Goal: Information Seeking & Learning: Learn about a topic

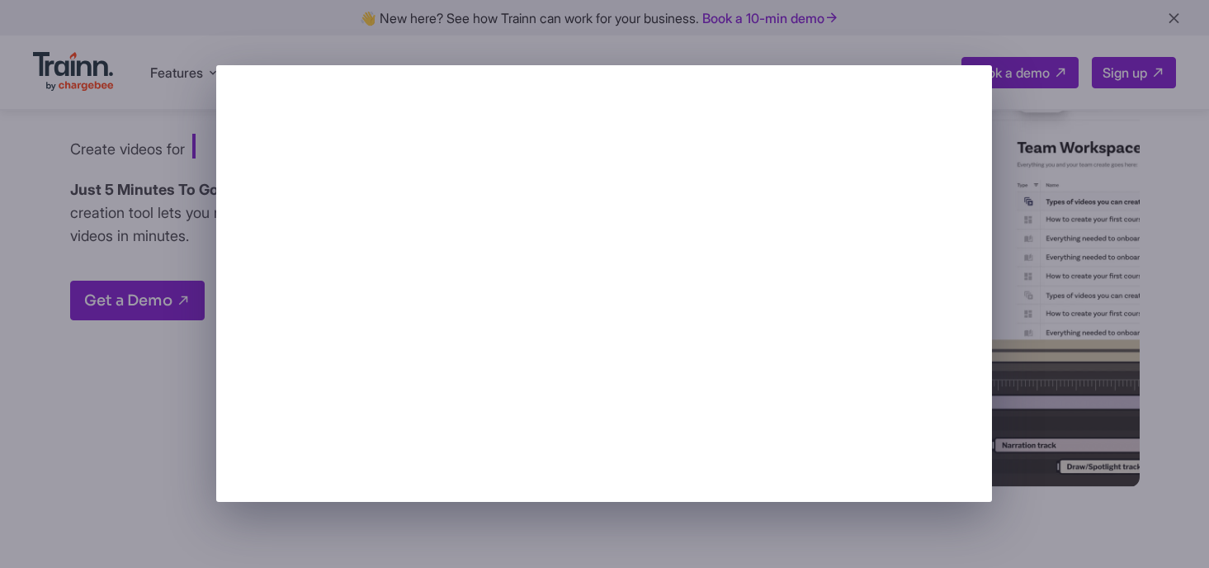
click at [1117, 304] on div at bounding box center [604, 284] width 1209 height 568
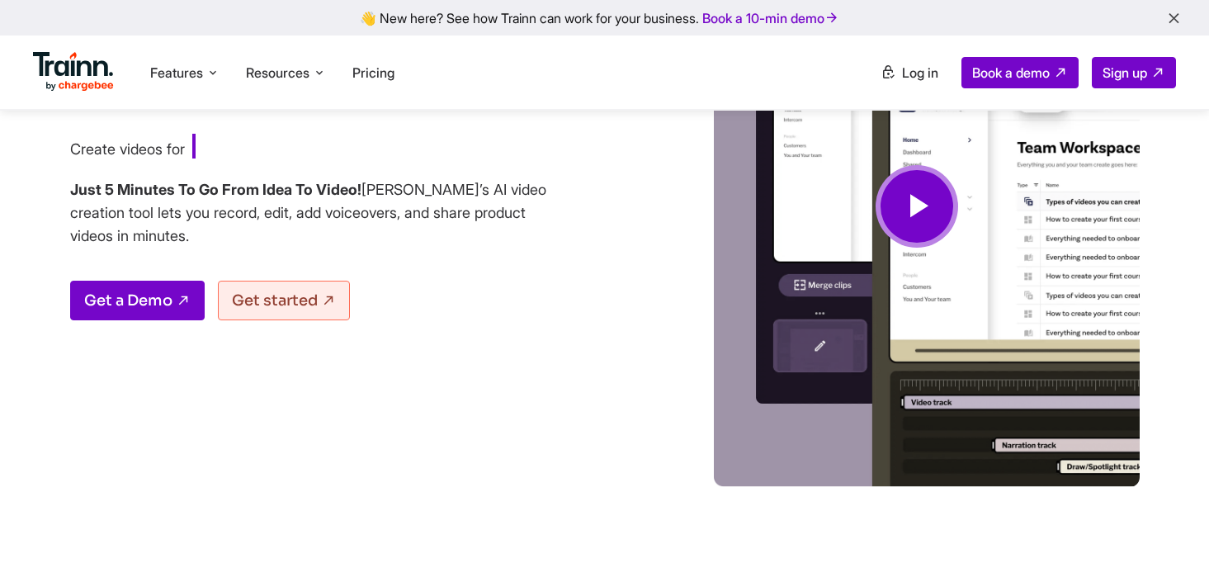
click at [77, 76] on img at bounding box center [73, 72] width 81 height 40
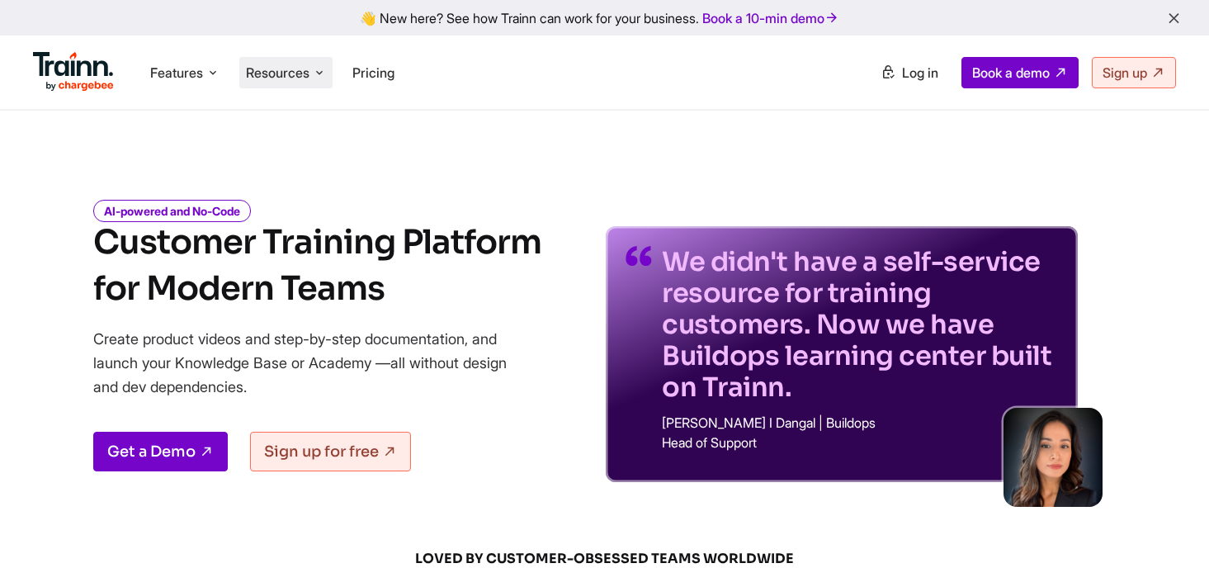
click at [271, 83] on li "Resources Resources Trainn Help Center Help videos to get you started. Trainn B…" at bounding box center [285, 72] width 93 height 31
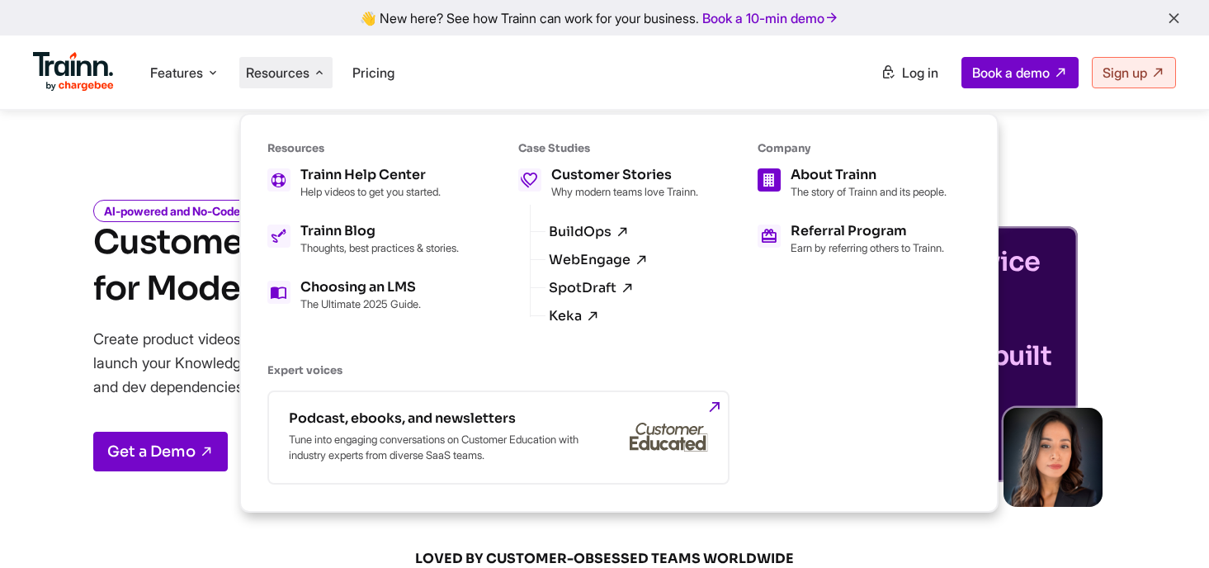
click at [812, 198] on p "The story of Trainn and its people." at bounding box center [869, 191] width 156 height 13
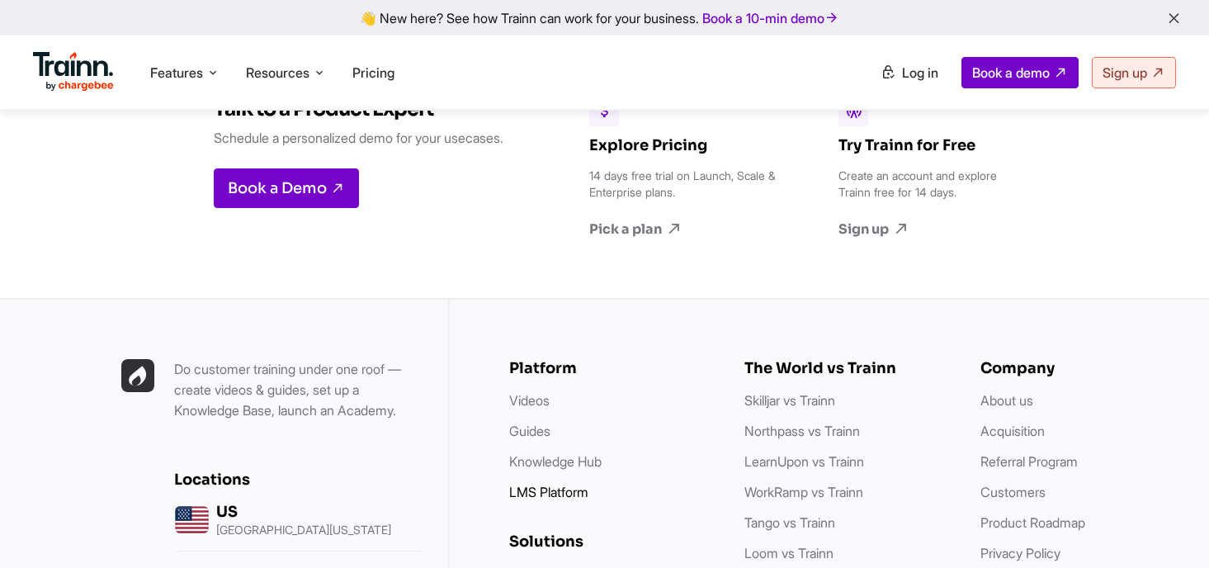
scroll to position [6517, 0]
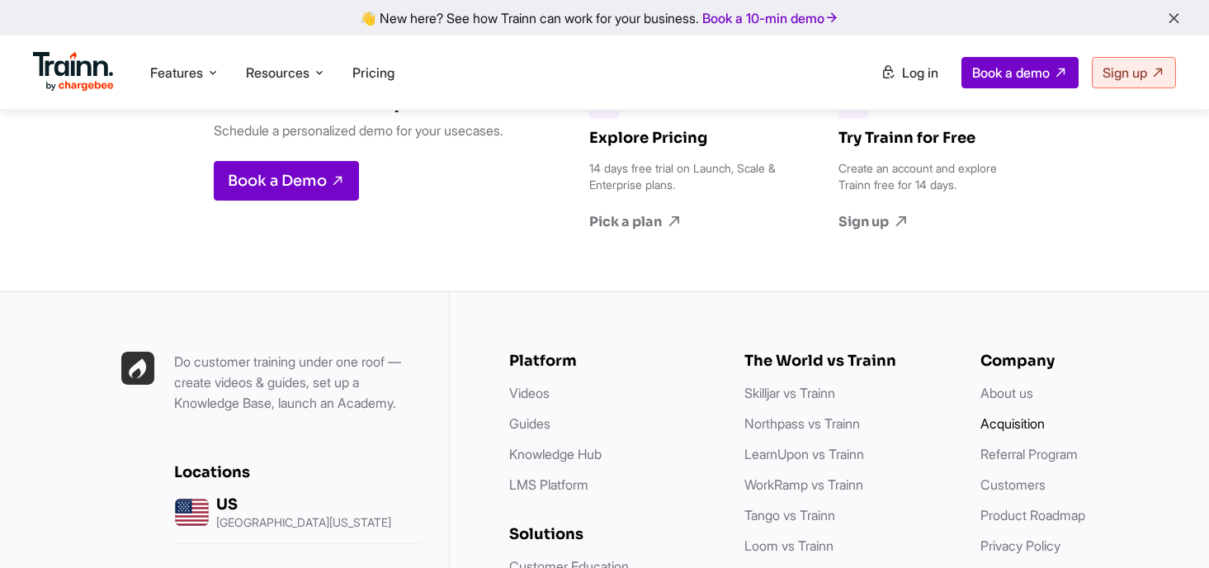
click at [1027, 415] on link "Acquisition" at bounding box center [1012, 423] width 64 height 17
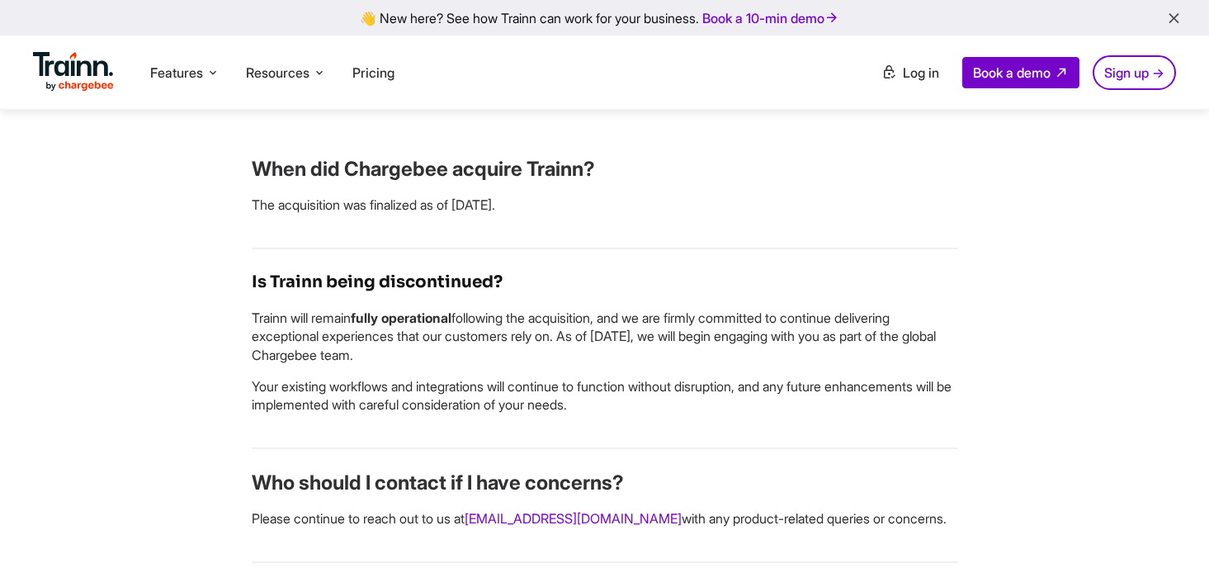
scroll to position [776, 0]
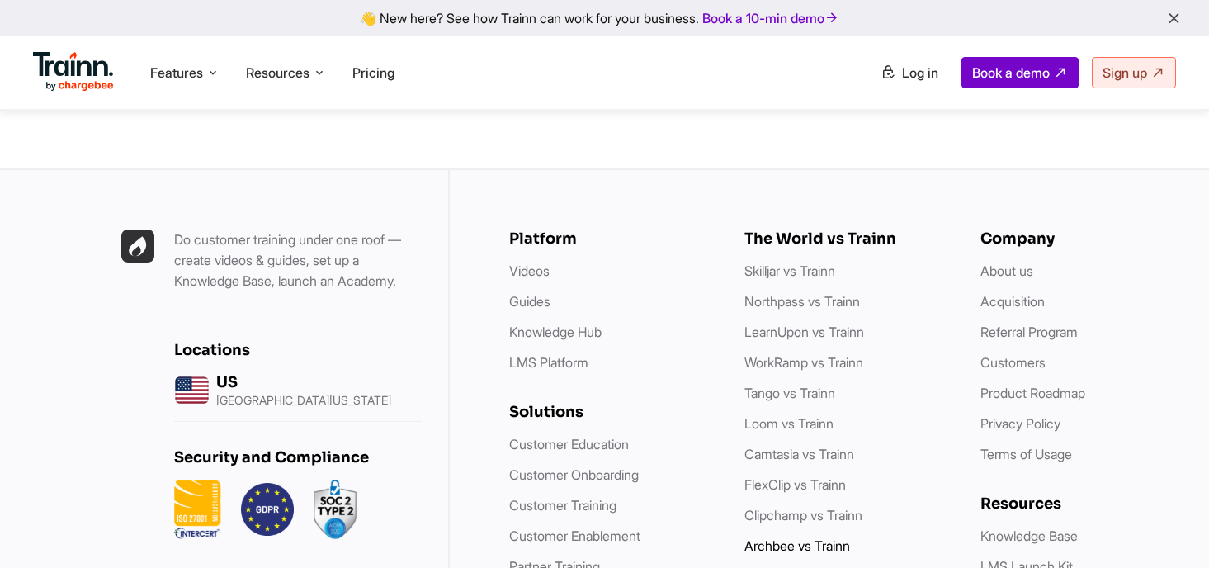
scroll to position [6637, 0]
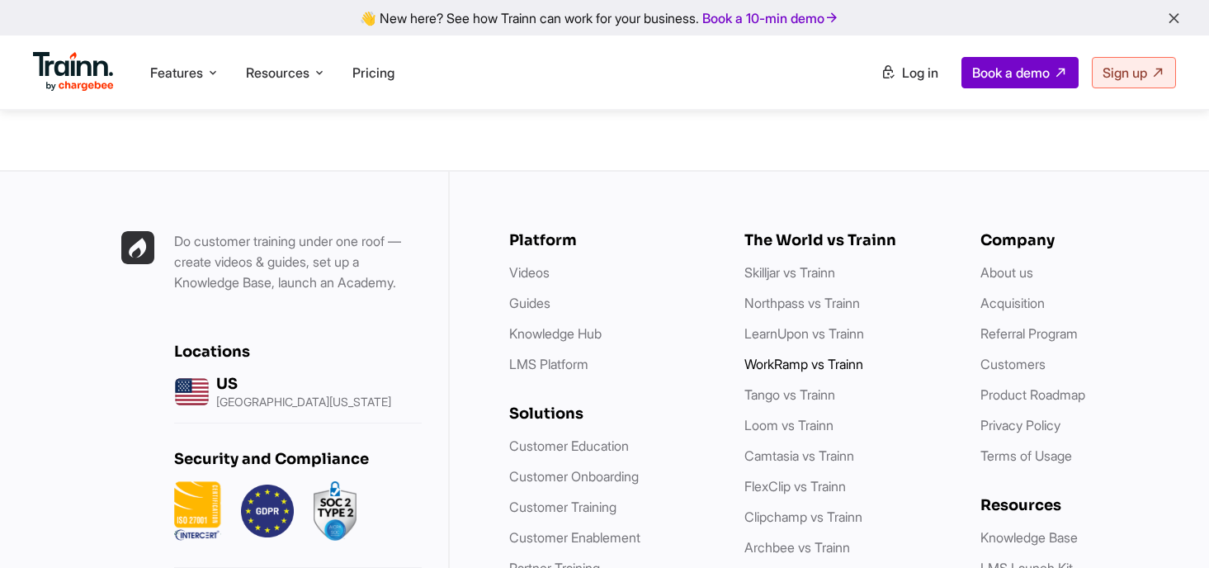
click at [838, 356] on link "WorkRamp vs Trainn" at bounding box center [803, 364] width 119 height 17
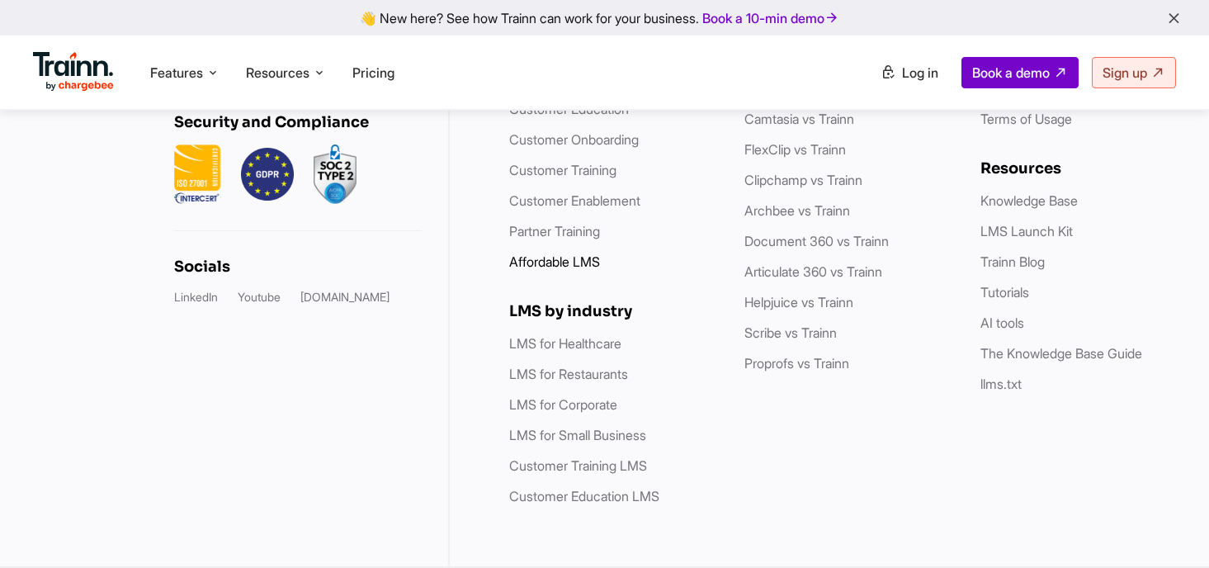
scroll to position [8882, 0]
click at [592, 347] on link "LMS for Healthcare" at bounding box center [565, 343] width 112 height 17
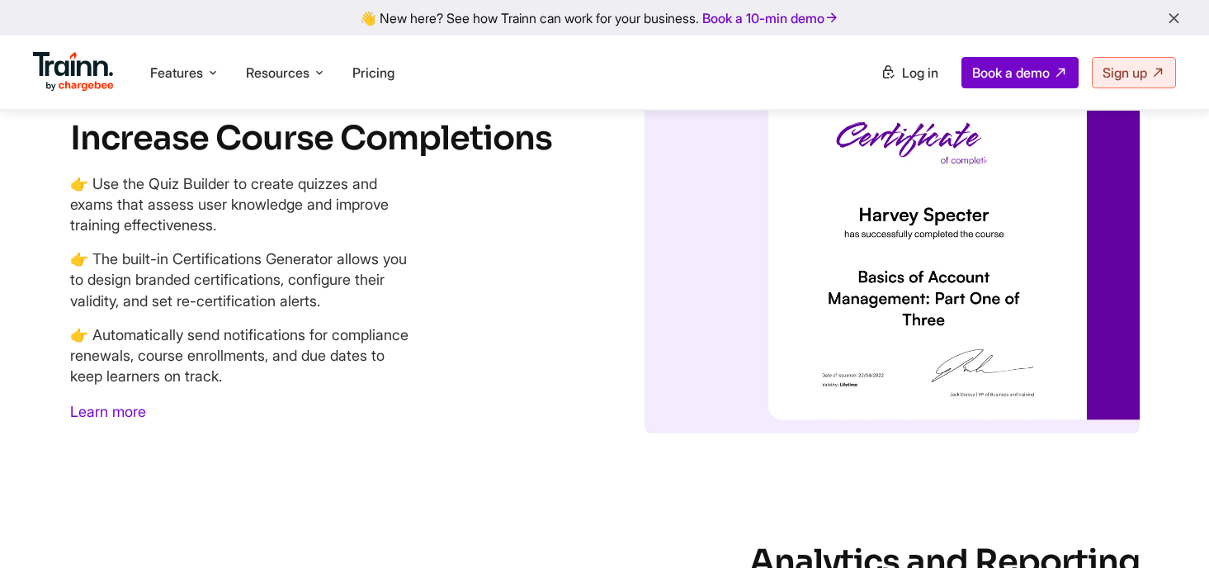
scroll to position [4264, 0]
